Goal: Use online tool/utility: Utilize a website feature to perform a specific function

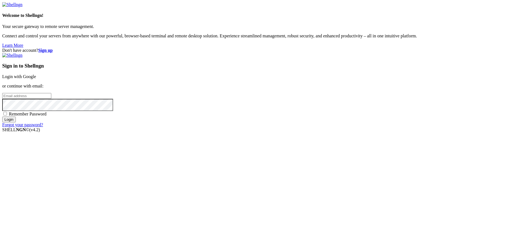
click at [51, 99] on input "email" at bounding box center [26, 96] width 49 height 6
type input "[EMAIL_ADDRESS][DOMAIN_NAME]"
click at [2, 117] on input "Login" at bounding box center [9, 120] width 14 height 6
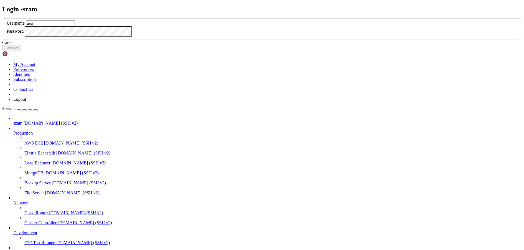
type input "arsi"
click button "Connect" at bounding box center [11, 48] width 18 height 6
